Goal: Transaction & Acquisition: Purchase product/service

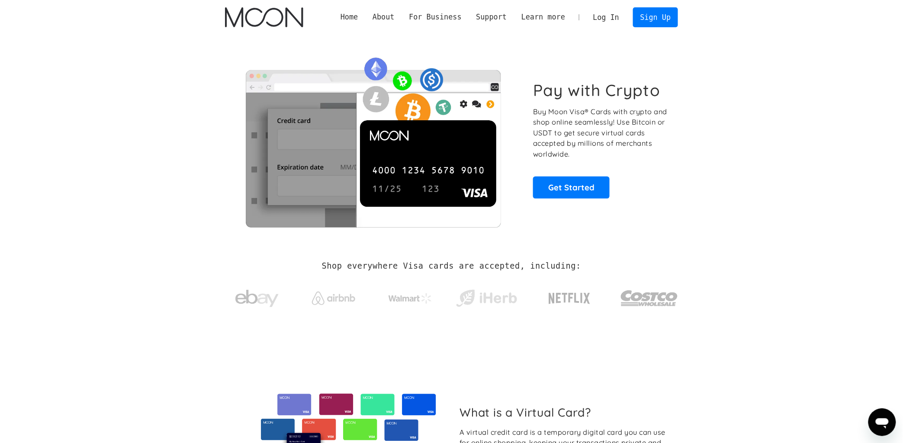
click at [609, 23] on link "Log In" at bounding box center [606, 17] width 41 height 19
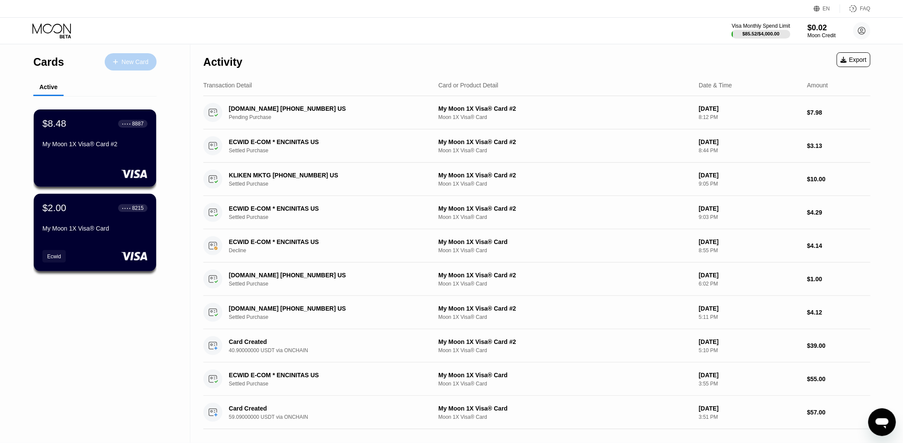
click at [140, 64] on div "New Card" at bounding box center [135, 61] width 27 height 7
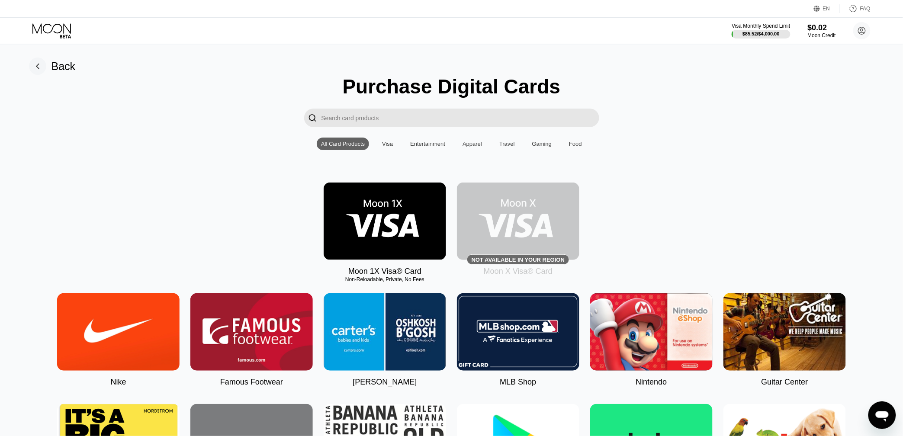
click at [397, 239] on img at bounding box center [385, 221] width 122 height 77
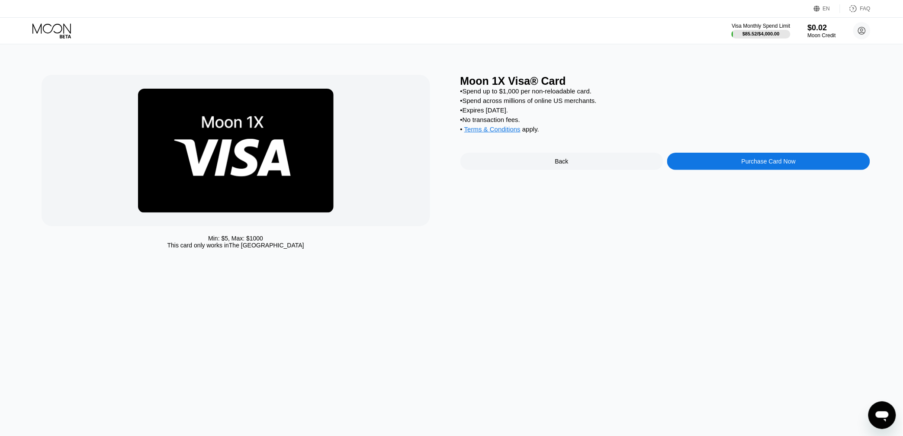
drag, startPoint x: 12, startPoint y: 18, endPoint x: 7, endPoint y: 7, distance: 11.6
click at [11, 17] on div "EN Language English Save FAQ Visa Monthly Spend Limit $85.52 / $4,000.00 $0.02 …" at bounding box center [451, 22] width 903 height 44
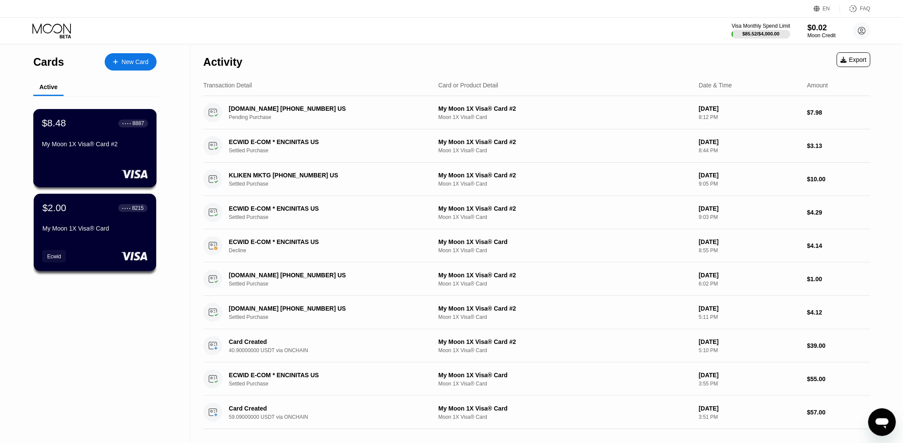
click at [104, 141] on div "$8.48 ● ● ● ● 8887 My Moon 1X Visa® Card #2" at bounding box center [95, 134] width 106 height 33
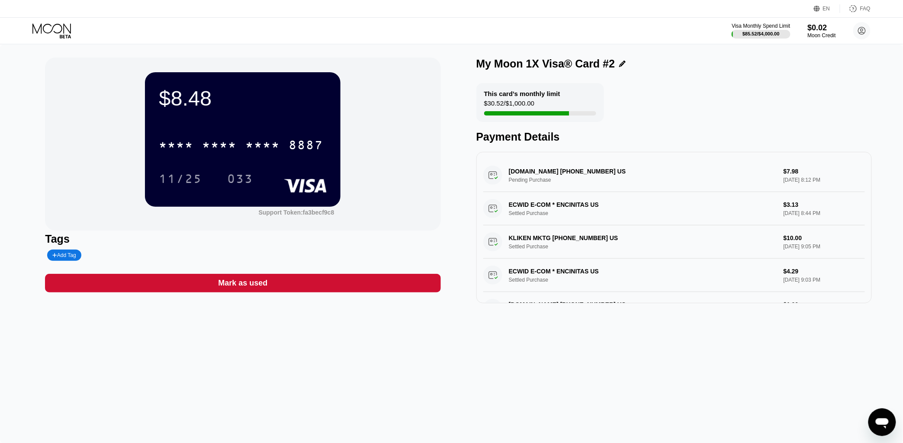
click at [268, 147] on div "* * * *" at bounding box center [262, 146] width 35 height 14
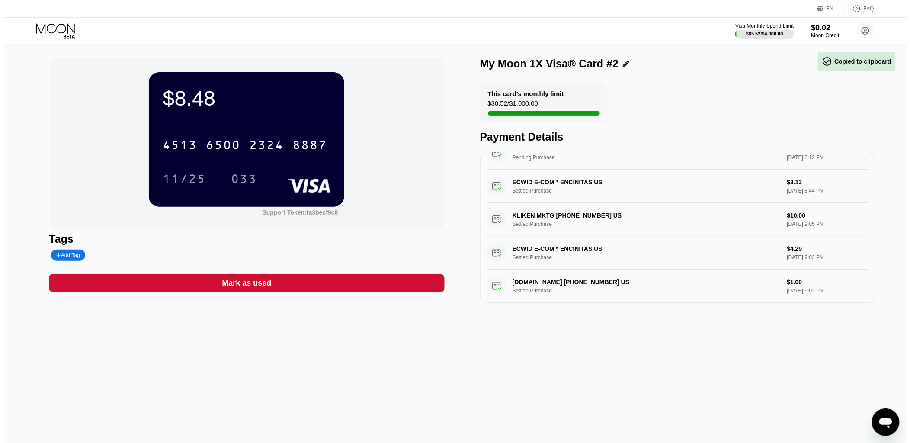
scroll to position [103, 0]
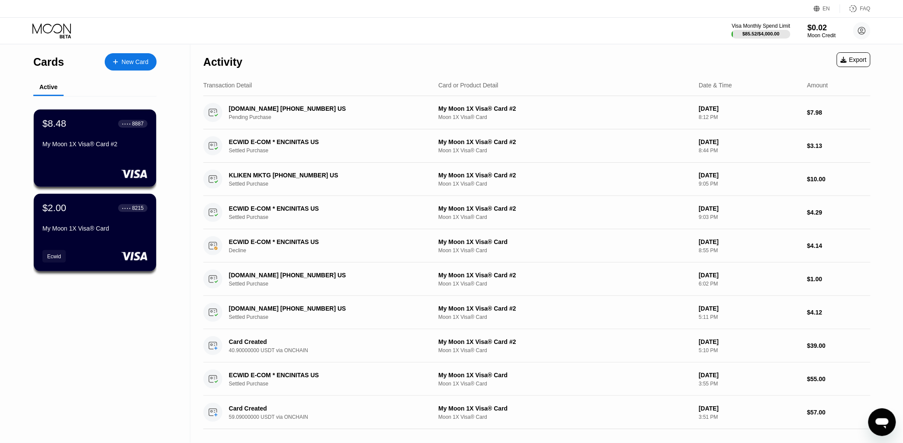
click at [363, 46] on div "Activity Export" at bounding box center [536, 60] width 667 height 30
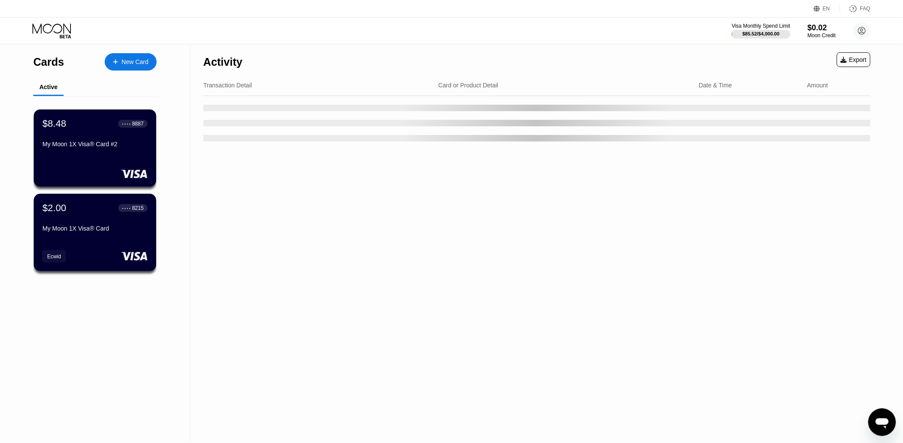
click at [144, 60] on div "New Card" at bounding box center [135, 61] width 27 height 7
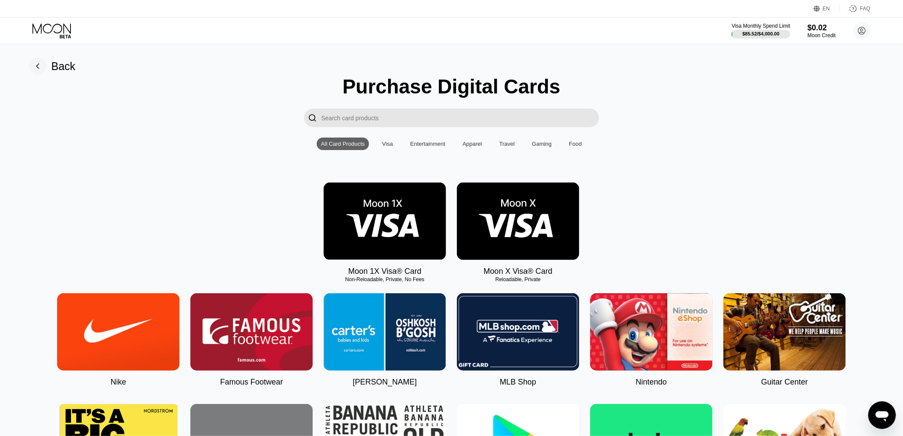
click at [391, 207] on img at bounding box center [385, 221] width 122 height 77
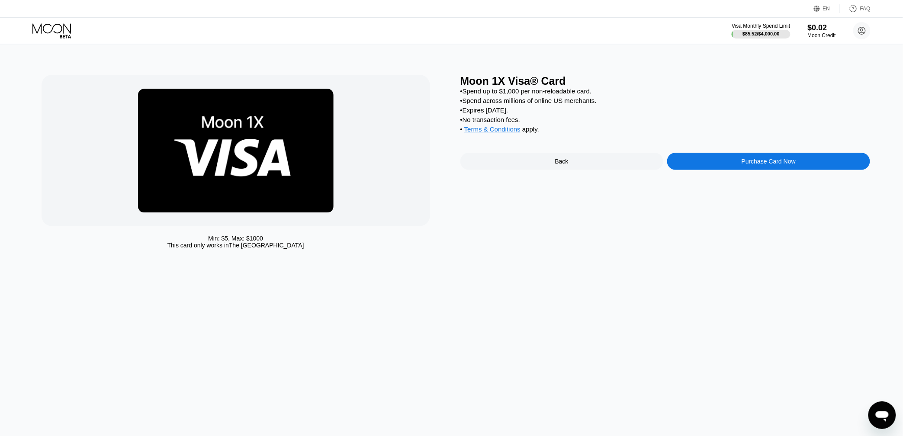
click at [728, 166] on div "Purchase Card Now" at bounding box center [768, 161] width 203 height 17
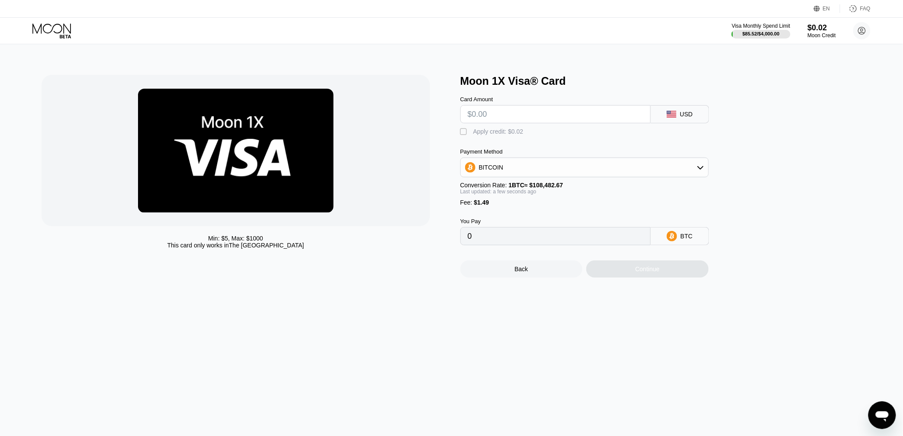
click at [526, 120] on input "text" at bounding box center [556, 114] width 176 height 17
type input "$1"
type input "0.00002296"
type input "$10"
type input "0.00010592"
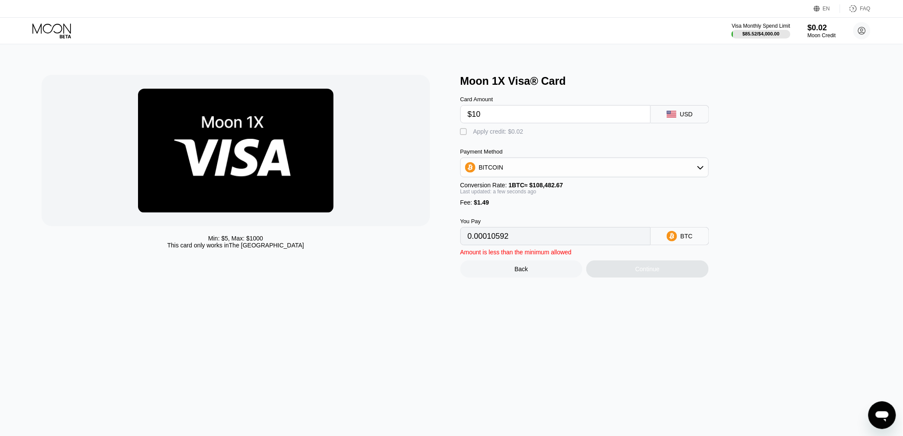
type input "$100"
type input "0.00093555"
type input "$100"
click at [574, 171] on div "BITCOIN" at bounding box center [584, 167] width 247 height 17
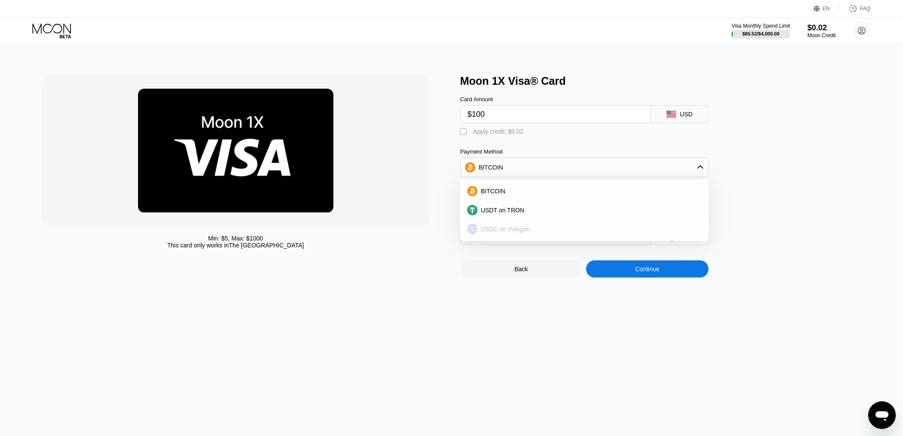
click at [539, 214] on div "USDT on TRON" at bounding box center [590, 210] width 224 height 7
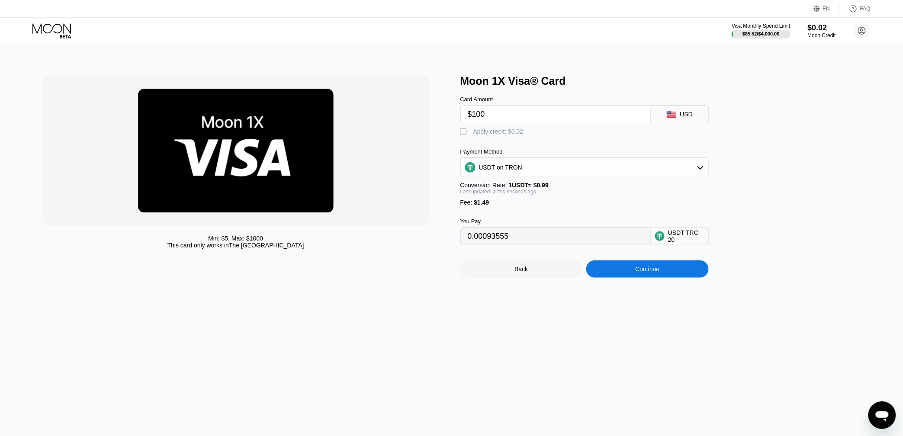
type input "102.52"
click at [613, 170] on div "USDT on TRON" at bounding box center [584, 167] width 247 height 17
click at [541, 219] on div "USDT on TRON" at bounding box center [584, 210] width 243 height 17
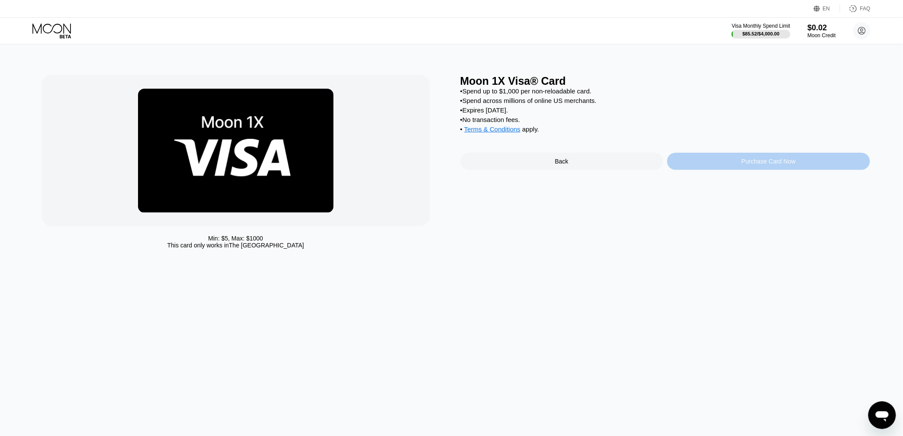
click at [686, 170] on div "Purchase Card Now" at bounding box center [768, 161] width 203 height 17
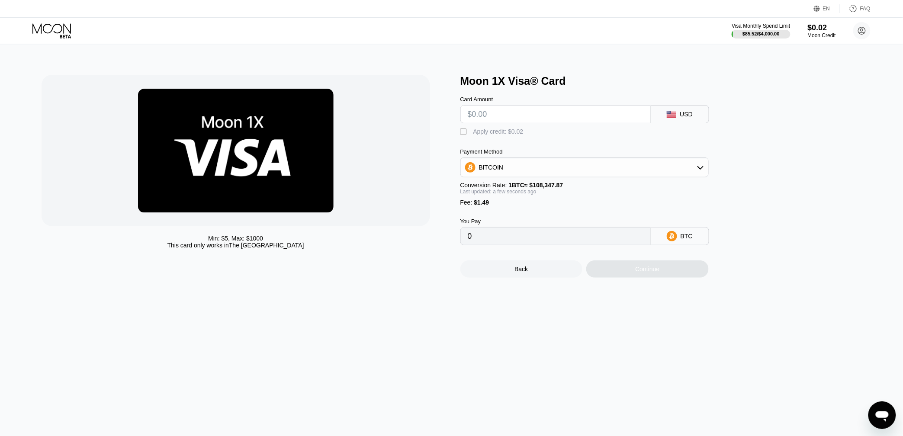
click at [529, 121] on input "text" at bounding box center [556, 114] width 176 height 17
type input "$1"
type input "0.00002299"
type input "$10"
type input "0.00010605"
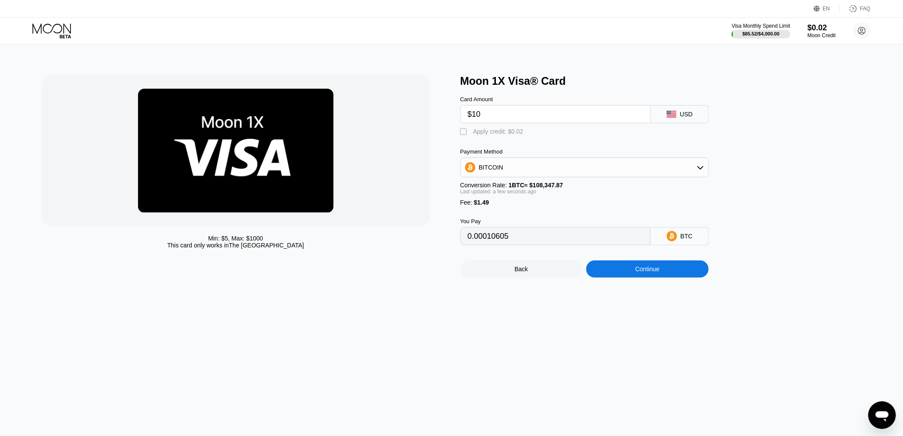
type input "$100"
type input "0.00093671"
type input "$100"
click at [541, 175] on div "BITCOIN" at bounding box center [584, 167] width 247 height 17
click at [537, 214] on div "USDT on TRON" at bounding box center [590, 210] width 224 height 7
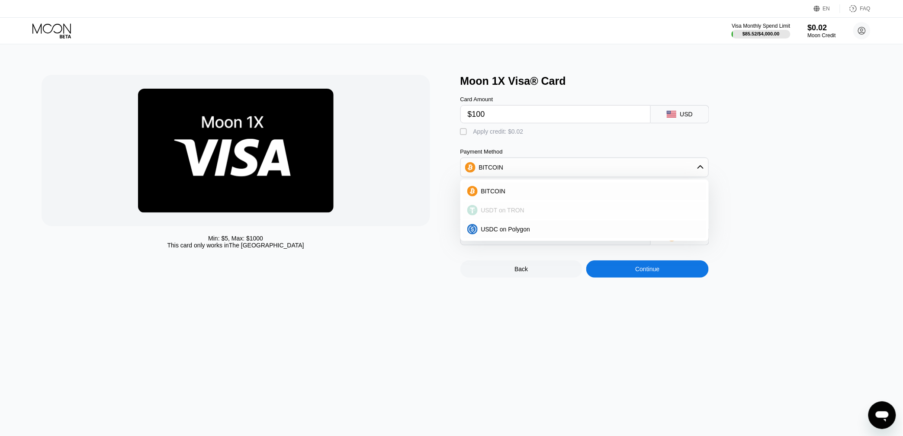
type input "102.52"
click at [765, 155] on div "Moon 1X Visa® Card Card Amount $100 USD  Apply credit: $0.02 Payment Method US…" at bounding box center [665, 176] width 410 height 203
click at [603, 167] on div "USDT on TRON" at bounding box center [584, 167] width 247 height 17
click at [605, 169] on div "USDT on TRON" at bounding box center [584, 167] width 247 height 17
click at [649, 273] on div "Continue" at bounding box center [647, 269] width 24 height 7
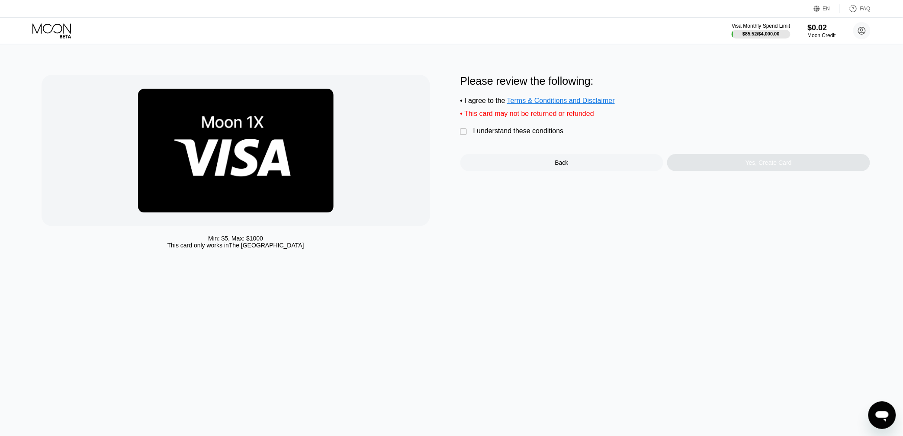
click at [465, 136] on div "" at bounding box center [464, 132] width 9 height 9
click at [719, 167] on div "Yes, Create Card" at bounding box center [768, 162] width 203 height 17
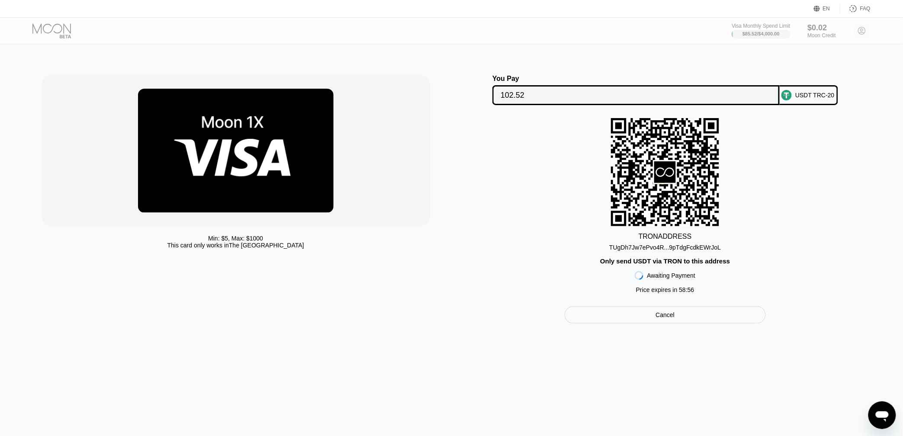
click at [565, 47] on div "Min: $ 5 , Max: $ 1000 This card only works in The United States You Pay 102.52…" at bounding box center [452, 241] width 910 height 392
click at [494, 257] on div "TRON ADDRESS TUgDh7Jw7ePvo4R...9pTdgFcdkEWrJoL Only send USDT via TRON to this …" at bounding box center [665, 208] width 410 height 180
click at [682, 251] on div "TUgDh7Jw7ePvo4R...9pTdgFcdkEWrJoL" at bounding box center [665, 247] width 112 height 7
